Goal: Find specific page/section: Find specific page/section

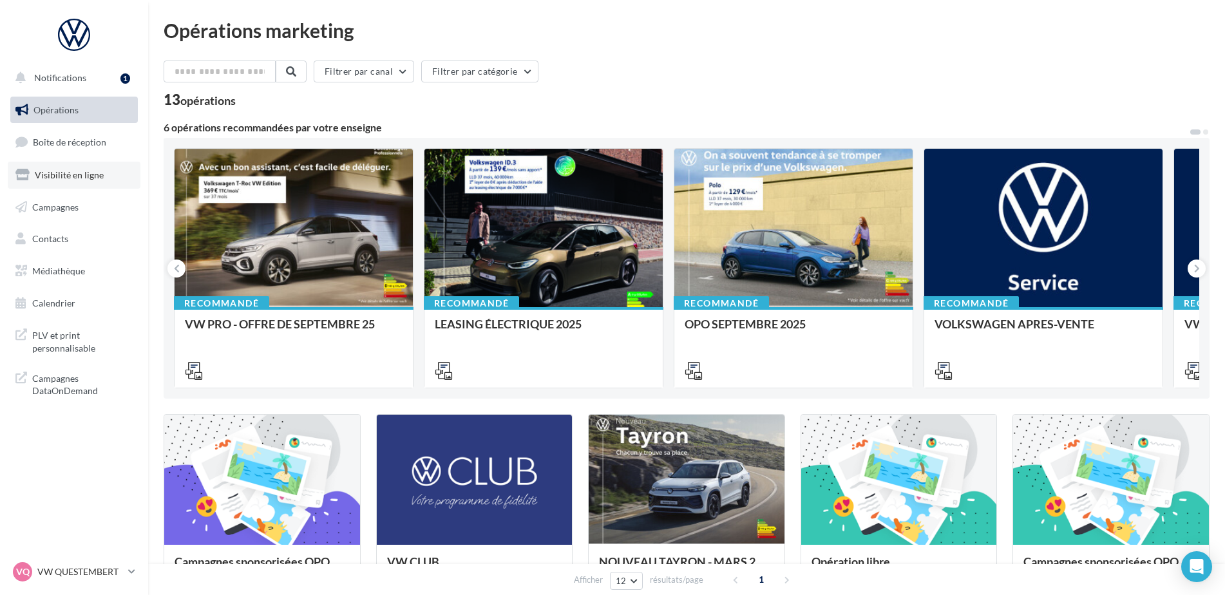
click at [60, 177] on span "Visibilité en ligne" at bounding box center [69, 174] width 69 height 11
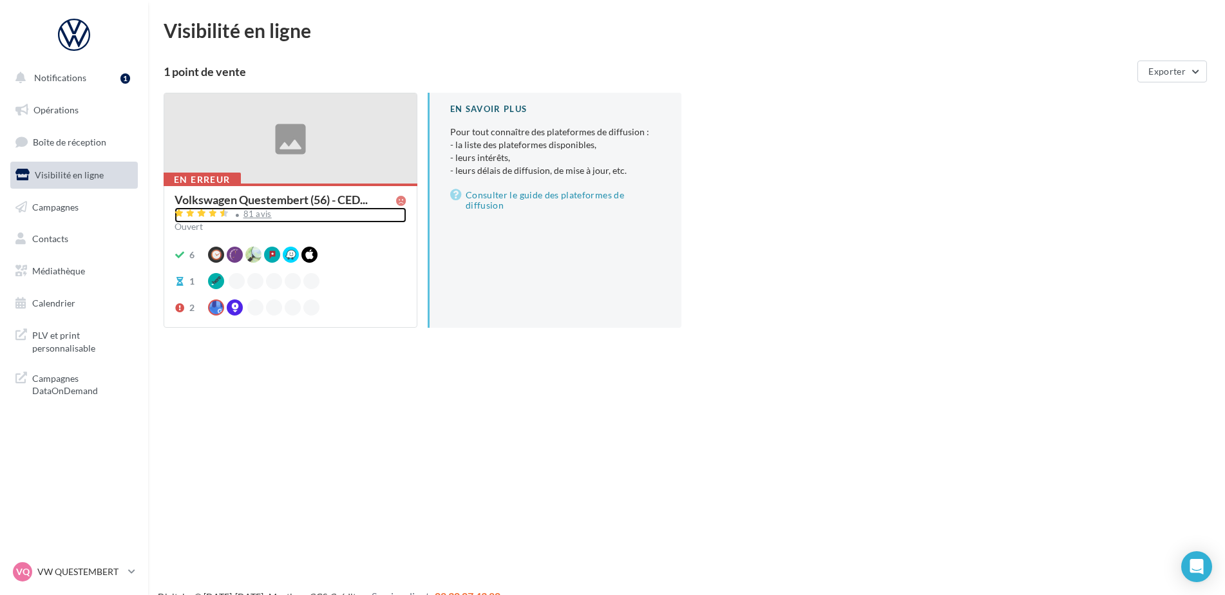
click at [256, 214] on div "81 avis" at bounding box center [257, 214] width 28 height 8
